Goal: Communication & Community: Answer question/provide support

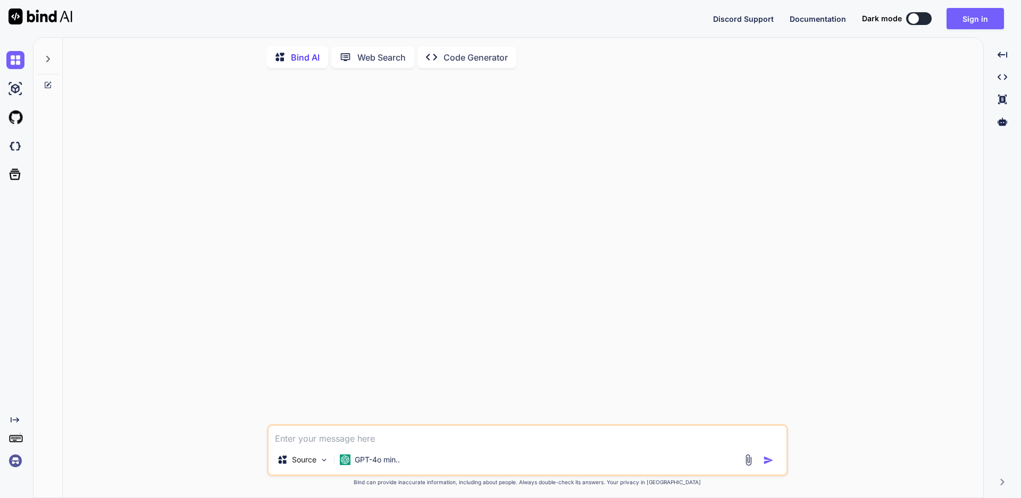
click at [322, 435] on textarea at bounding box center [527, 435] width 518 height 19
paste textarea "As per verbal communication, Updated release will receive in next weak."
type textarea "As per verbal communication, Updated release will receive in next weak. correct"
click at [771, 465] on img "button" at bounding box center [768, 460] width 11 height 11
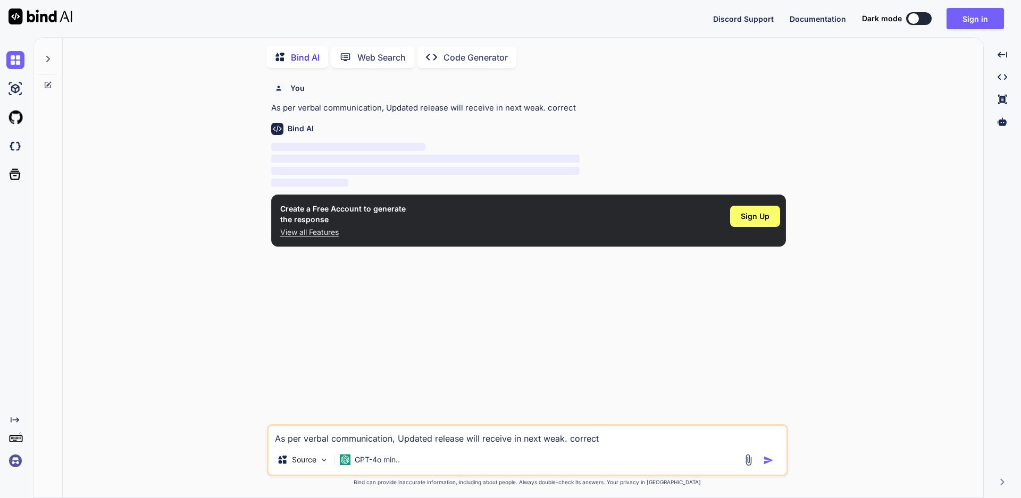
scroll to position [4, 0]
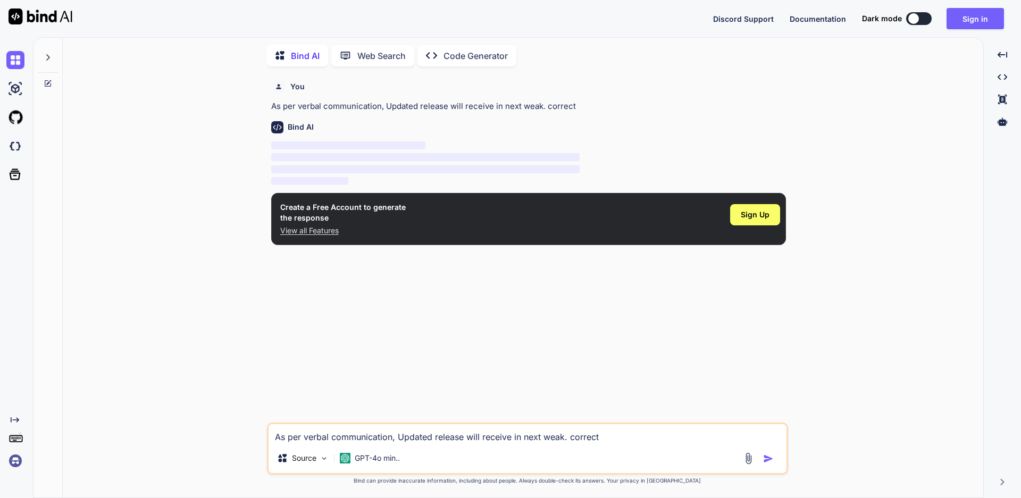
drag, startPoint x: 804, startPoint y: 172, endPoint x: 780, endPoint y: 194, distance: 32.4
click at [805, 172] on div "You As per verbal communication, Updated release will receive in next weak. cor…" at bounding box center [527, 286] width 912 height 423
click at [753, 215] on span "Sign Up" at bounding box center [755, 214] width 29 height 11
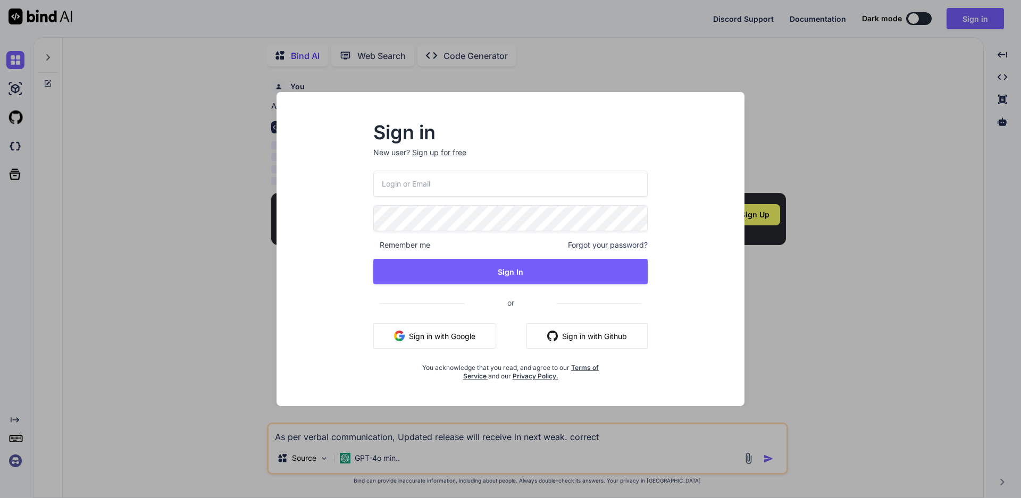
click at [461, 190] on input "email" at bounding box center [510, 184] width 274 height 26
type input "[EMAIL_ADDRESS][DOMAIN_NAME]"
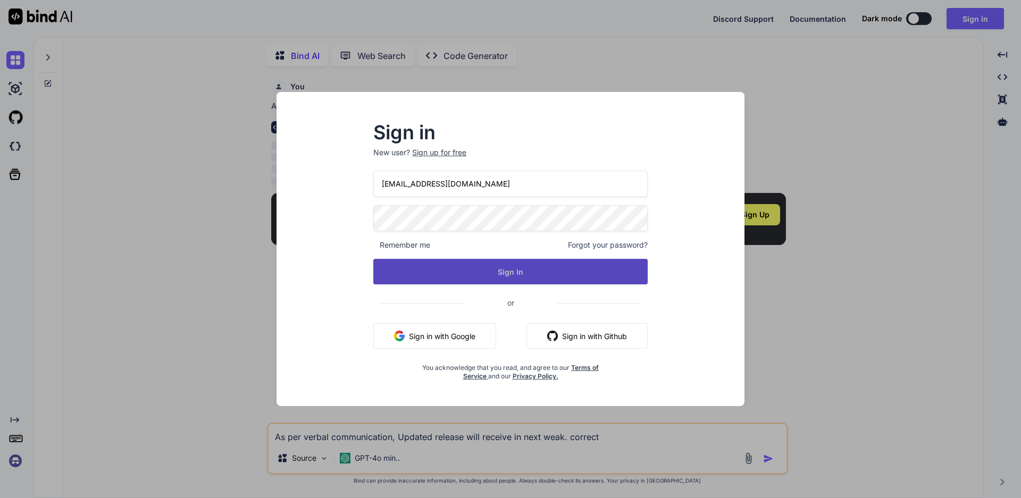
click at [431, 272] on button "Sign In" at bounding box center [510, 272] width 274 height 26
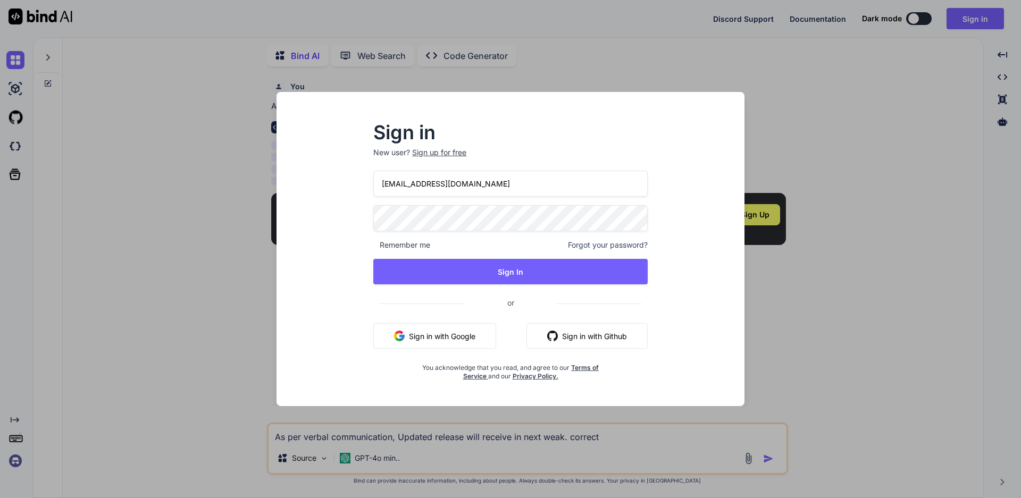
click at [358, 217] on div "Sign in New user? Sign up for free [EMAIL_ADDRESS][DOMAIN_NAME] Remember me For…" at bounding box center [510, 252] width 308 height 257
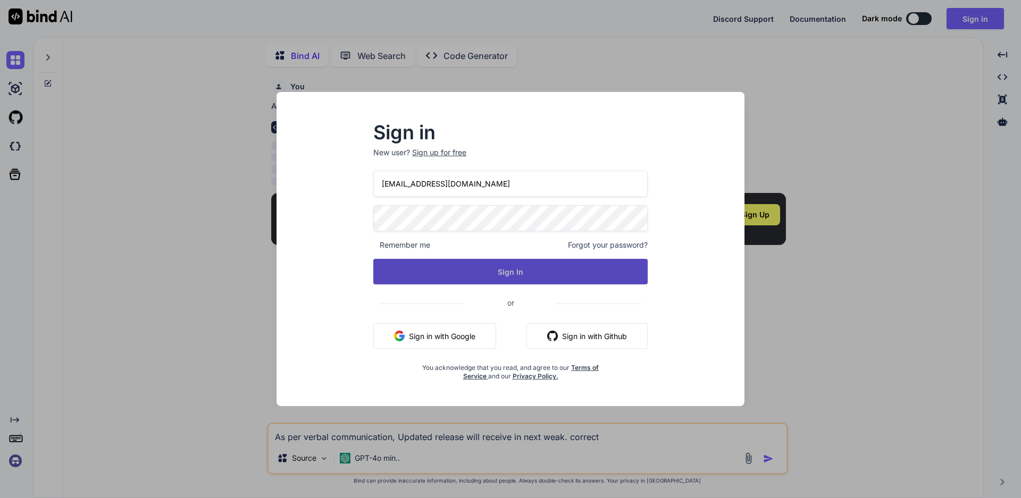
click at [498, 271] on button "Sign In" at bounding box center [510, 272] width 274 height 26
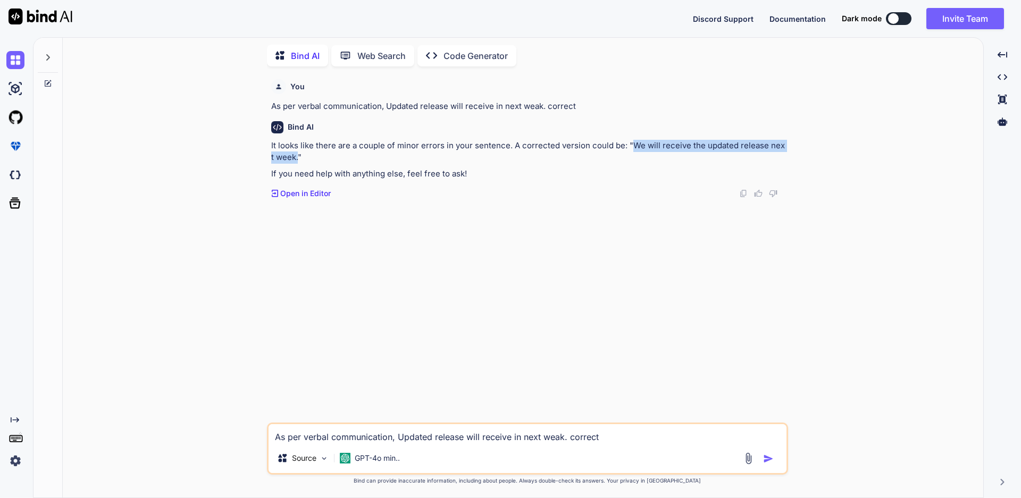
drag, startPoint x: 632, startPoint y: 145, endPoint x: 293, endPoint y: 158, distance: 338.9
click at [293, 158] on p "It looks like there are a couple of minor errors in your sentence. A corrected …" at bounding box center [528, 152] width 515 height 24
copy p "We will receive the updated release next week."
